Goal: Task Accomplishment & Management: Use online tool/utility

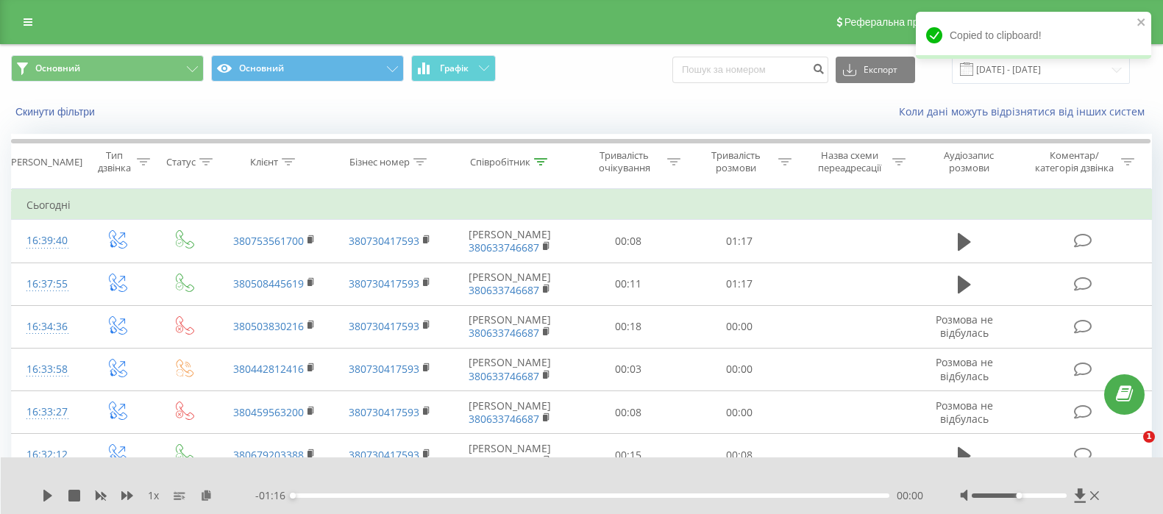
click at [258, 181] on th "Клієнт" at bounding box center [273, 162] width 115 height 54
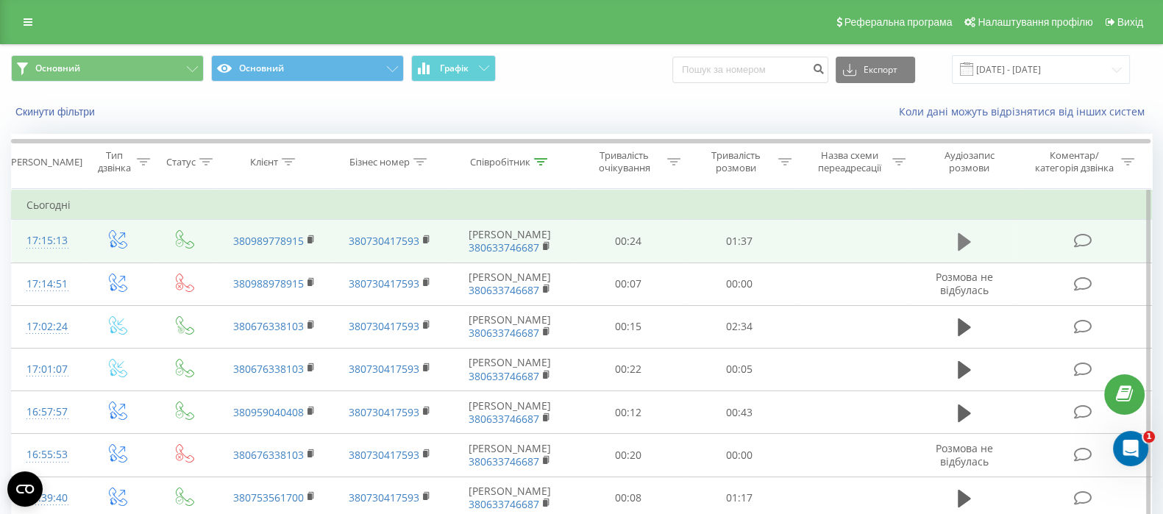
click at [964, 242] on icon at bounding box center [963, 242] width 13 height 18
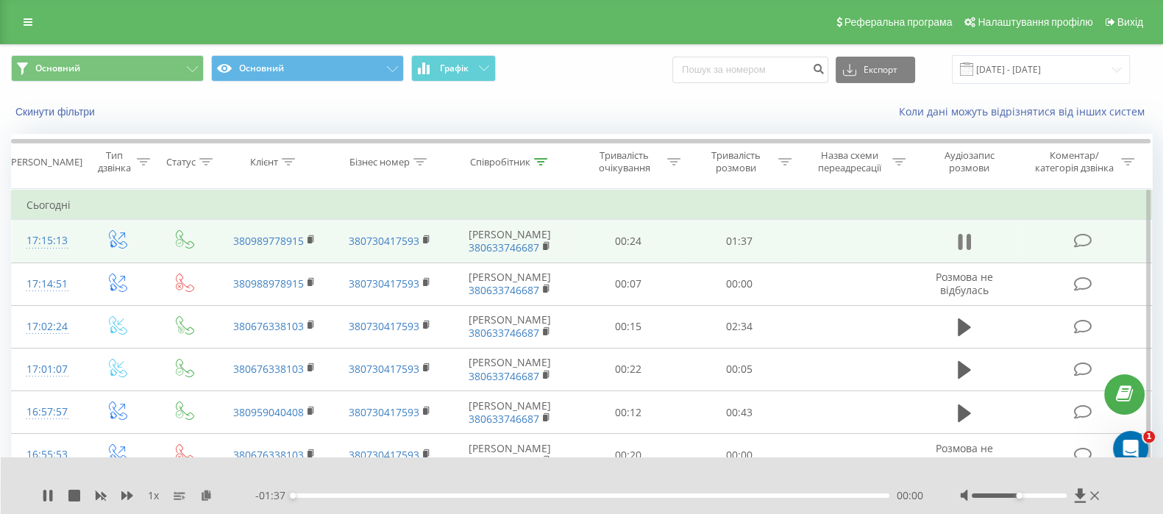
click at [965, 242] on icon at bounding box center [963, 242] width 13 height 21
click at [205, 495] on icon at bounding box center [206, 495] width 13 height 10
